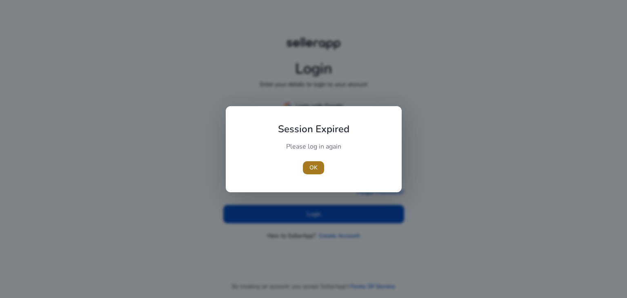
click at [313, 159] on span "button" at bounding box center [313, 168] width 21 height 20
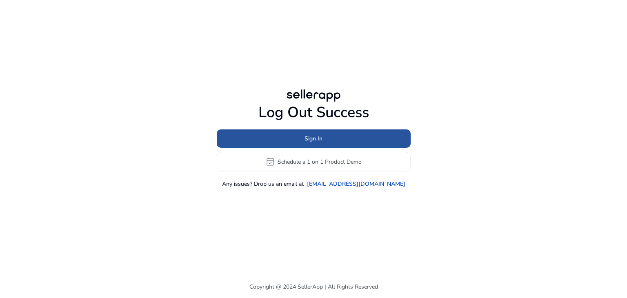
click at [287, 144] on span at bounding box center [314, 139] width 194 height 20
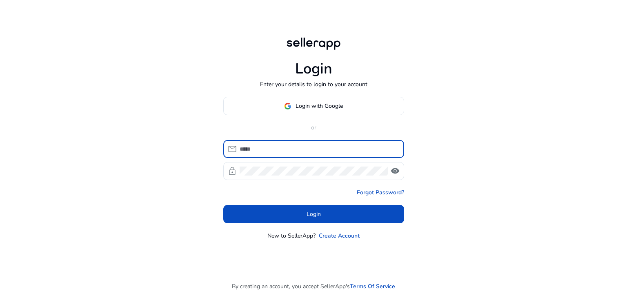
click at [287, 144] on input at bounding box center [319, 148] width 158 height 9
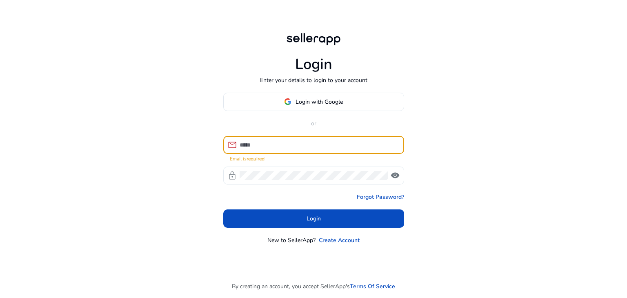
type input "**********"
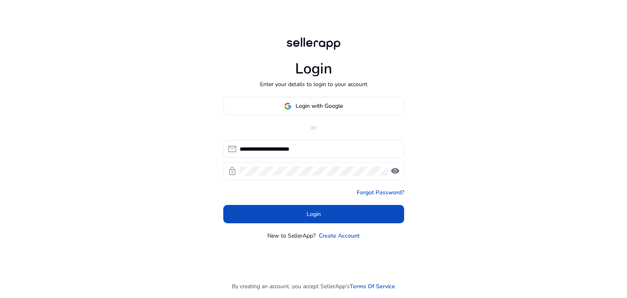
click at [307, 163] on div "**********" at bounding box center [313, 160] width 181 height 40
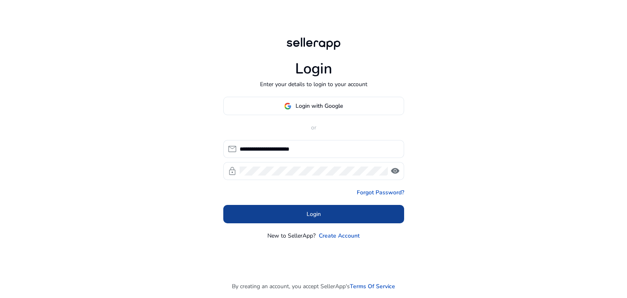
click at [308, 216] on span "Login" at bounding box center [313, 214] width 14 height 9
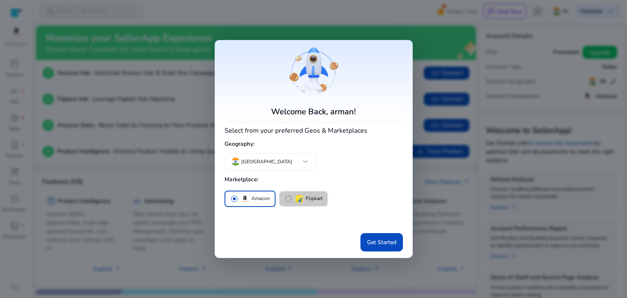
click at [299, 200] on img "button" at bounding box center [299, 199] width 10 height 10
click at [255, 201] on p "Amazon" at bounding box center [260, 198] width 18 height 9
click at [394, 240] on span "Get Started" at bounding box center [381, 242] width 29 height 9
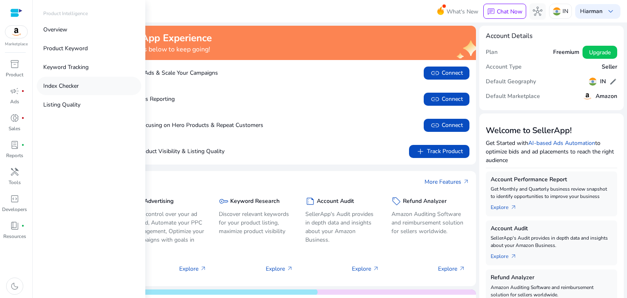
click at [74, 86] on p "Index Checker" at bounding box center [60, 86] width 35 height 9
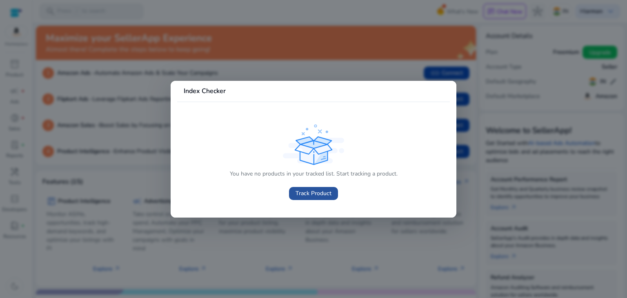
click at [324, 196] on span "Track Product" at bounding box center [313, 193] width 36 height 9
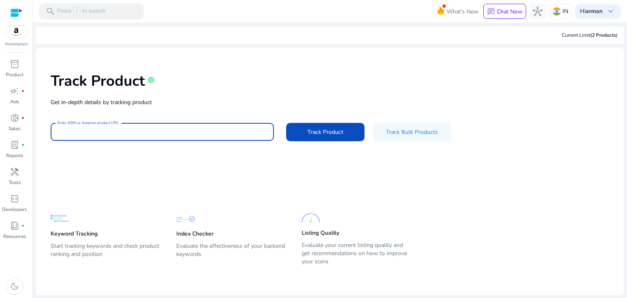
click at [244, 133] on input "Enter ASIN or Amazon product URL" at bounding box center [162, 131] width 210 height 9
type input "**********"
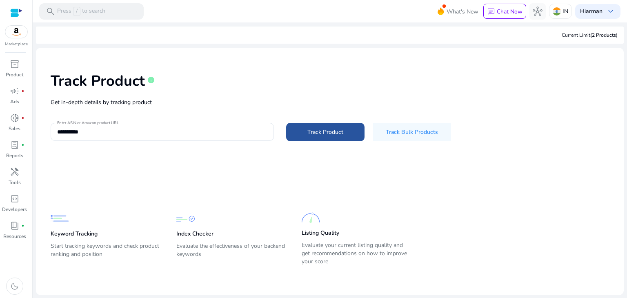
click at [320, 129] on span "Track Product" at bounding box center [325, 132] width 36 height 9
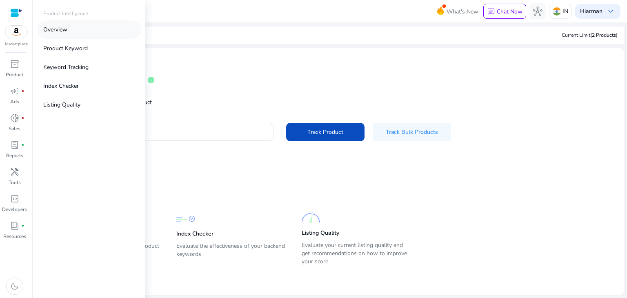
click at [80, 30] on link "Overview" at bounding box center [89, 29] width 104 height 18
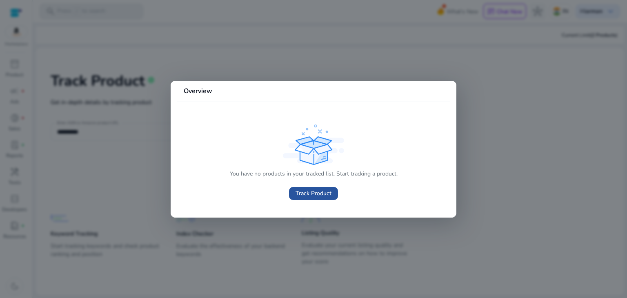
click at [326, 201] on span at bounding box center [313, 194] width 49 height 20
